Goal: Task Accomplishment & Management: Use online tool/utility

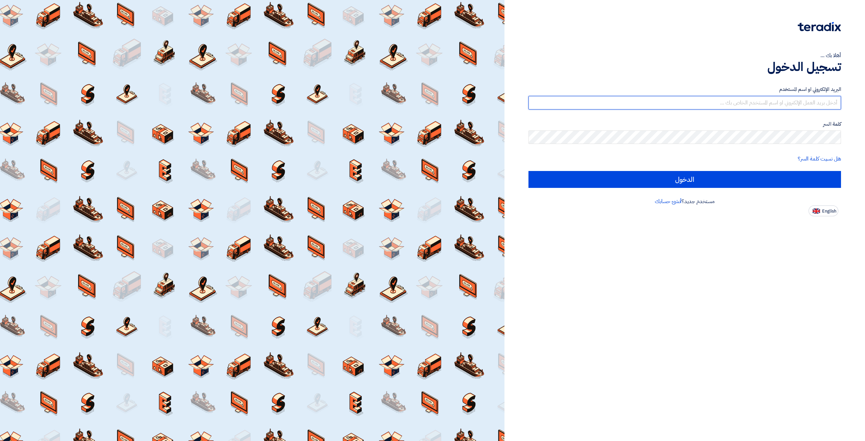
click at [730, 100] on input "text" at bounding box center [684, 103] width 312 height 14
type input "[EMAIL_ADDRESS][DOMAIN_NAME]"
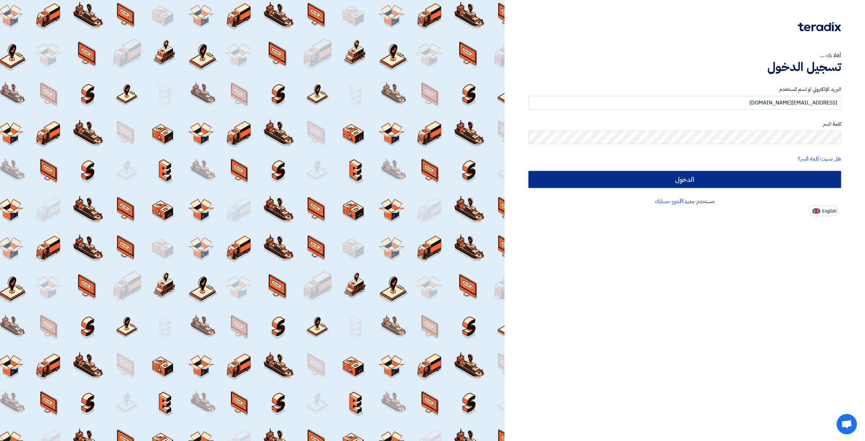
click at [694, 181] on input "الدخول" at bounding box center [684, 179] width 312 height 17
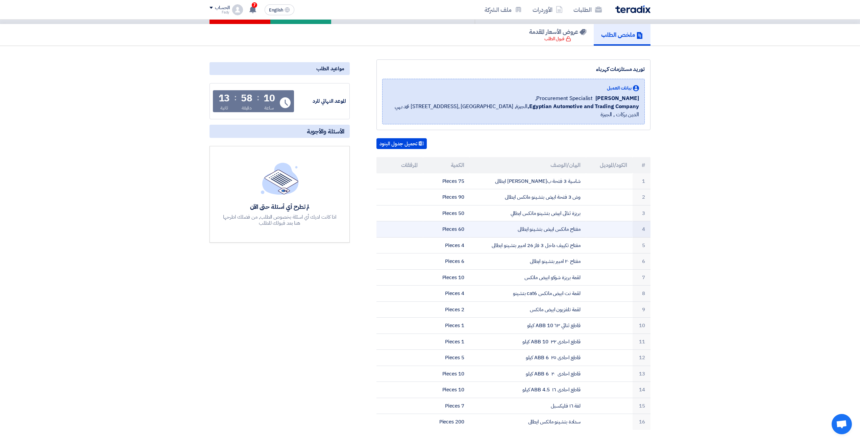
scroll to position [68, 0]
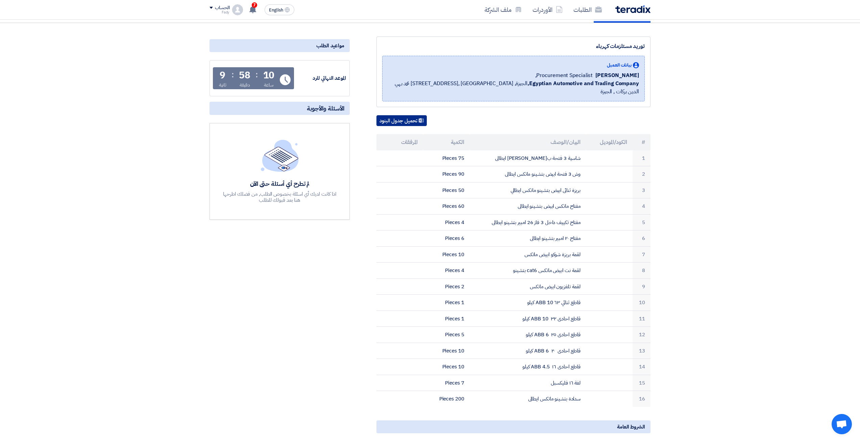
click at [418, 116] on button "تحميل جدول البنود" at bounding box center [401, 120] width 50 height 11
drag, startPoint x: 565, startPoint y: 390, endPoint x: 555, endPoint y: 390, distance: 10.2
click at [554, 391] on td "سدادة بتشينو ماتكس ايطالى" at bounding box center [528, 399] width 117 height 16
drag, startPoint x: 568, startPoint y: 388, endPoint x: 561, endPoint y: 387, distance: 7.2
click at [561, 391] on td "سدادة بتشينو ماتكس ايطالى" at bounding box center [528, 399] width 117 height 16
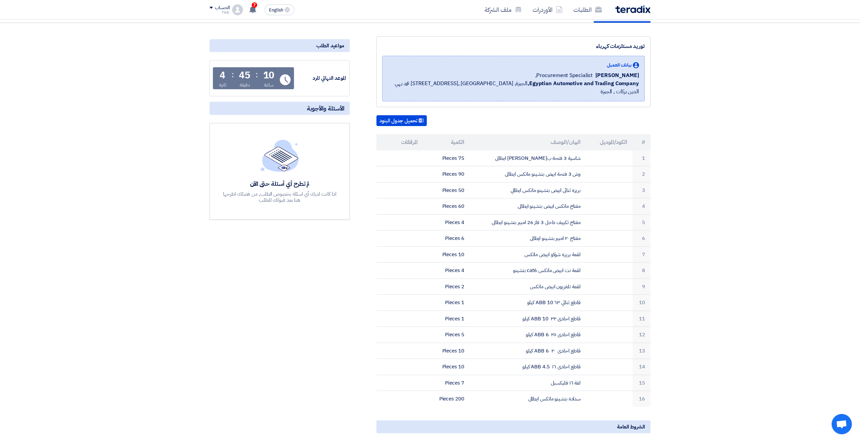
click at [636, 423] on span "الشروط العامة" at bounding box center [631, 426] width 28 height 7
